Goal: Navigation & Orientation: Understand site structure

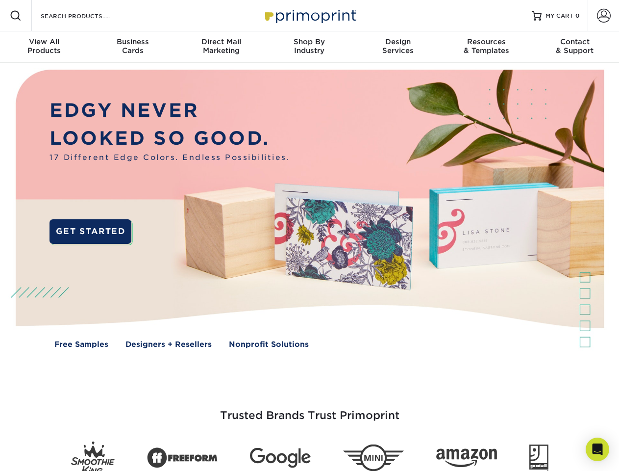
click at [309, 235] on img at bounding box center [309, 216] width 613 height 306
click at [16, 16] on span at bounding box center [16, 16] width 12 height 12
click at [603, 16] on span at bounding box center [604, 16] width 14 height 14
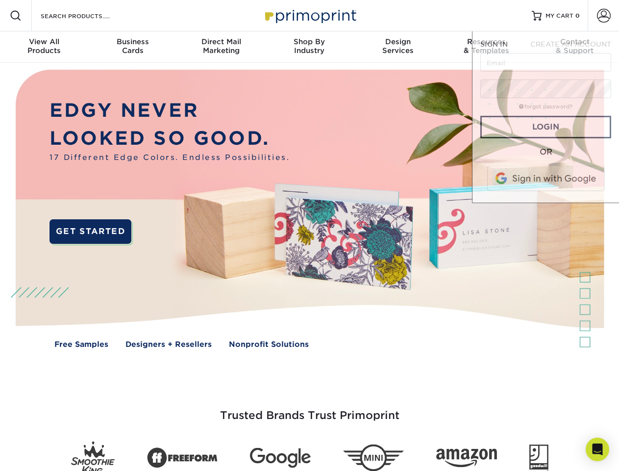
click at [44, 47] on div "View All Products" at bounding box center [44, 46] width 88 height 18
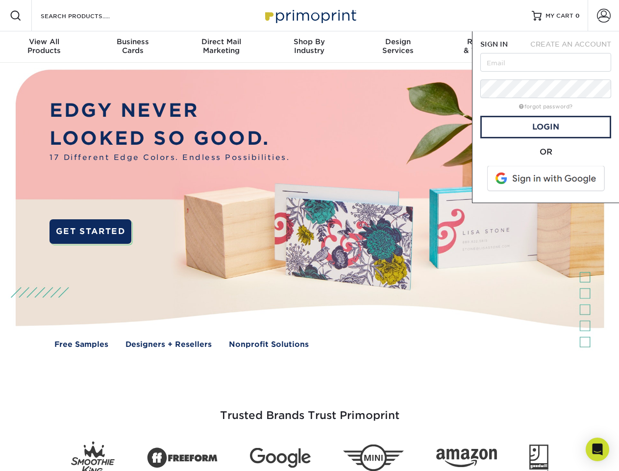
click at [132, 47] on div "Business Cards" at bounding box center [132, 46] width 88 height 18
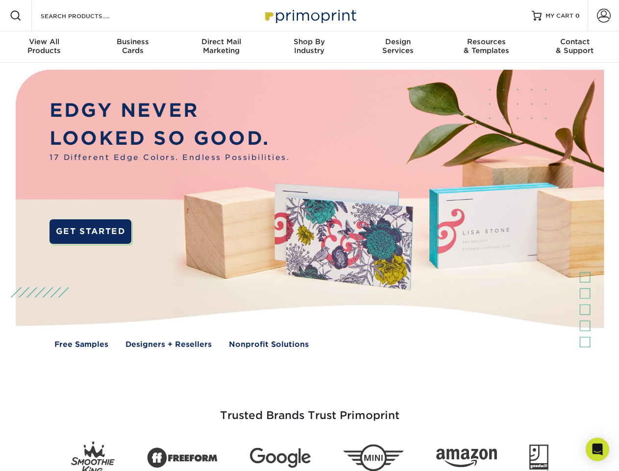
click at [221, 47] on div "Direct Mail Marketing" at bounding box center [221, 46] width 88 height 18
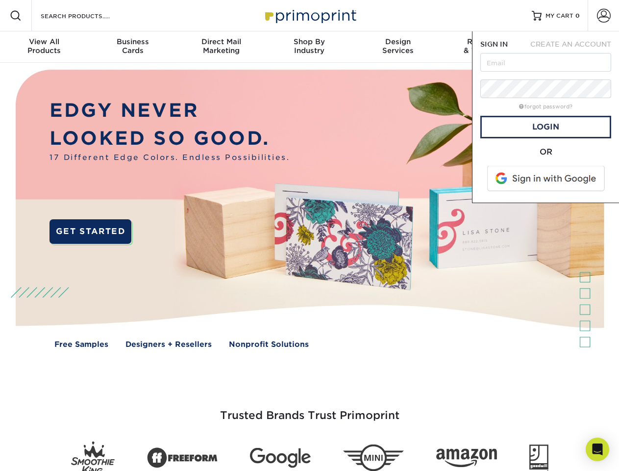
click at [309, 47] on div "Shop By Industry" at bounding box center [309, 46] width 88 height 18
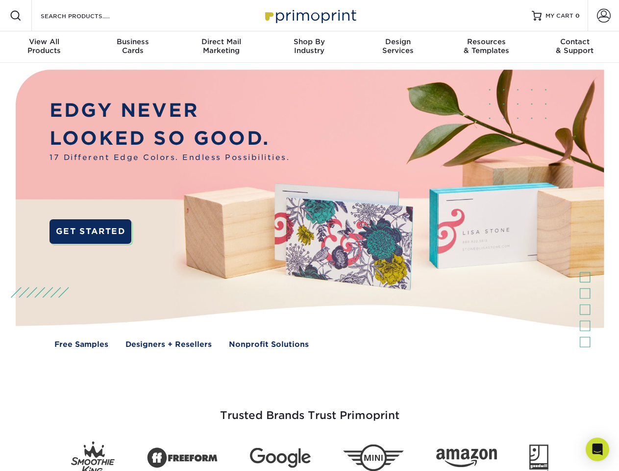
click at [398, 47] on div "Design Services" at bounding box center [398, 46] width 88 height 18
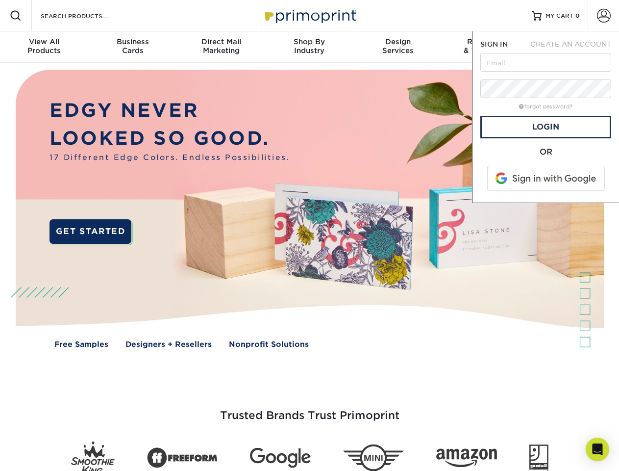
click at [486, 47] on span "SIGN IN" at bounding box center [493, 44] width 27 height 8
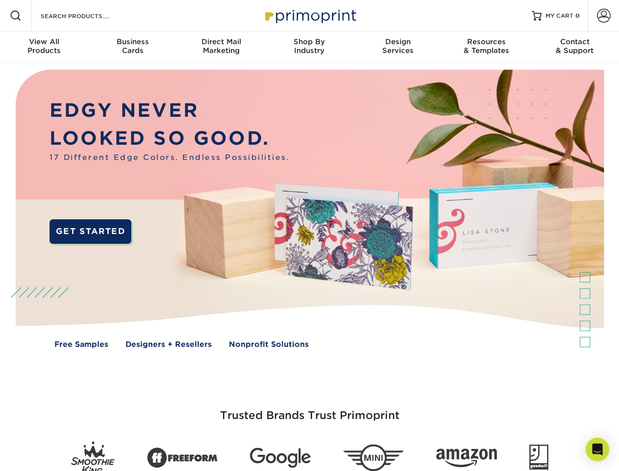
click at [575, 47] on div "Contact & Support" at bounding box center [575, 46] width 88 height 18
